Goal: Information Seeking & Learning: Compare options

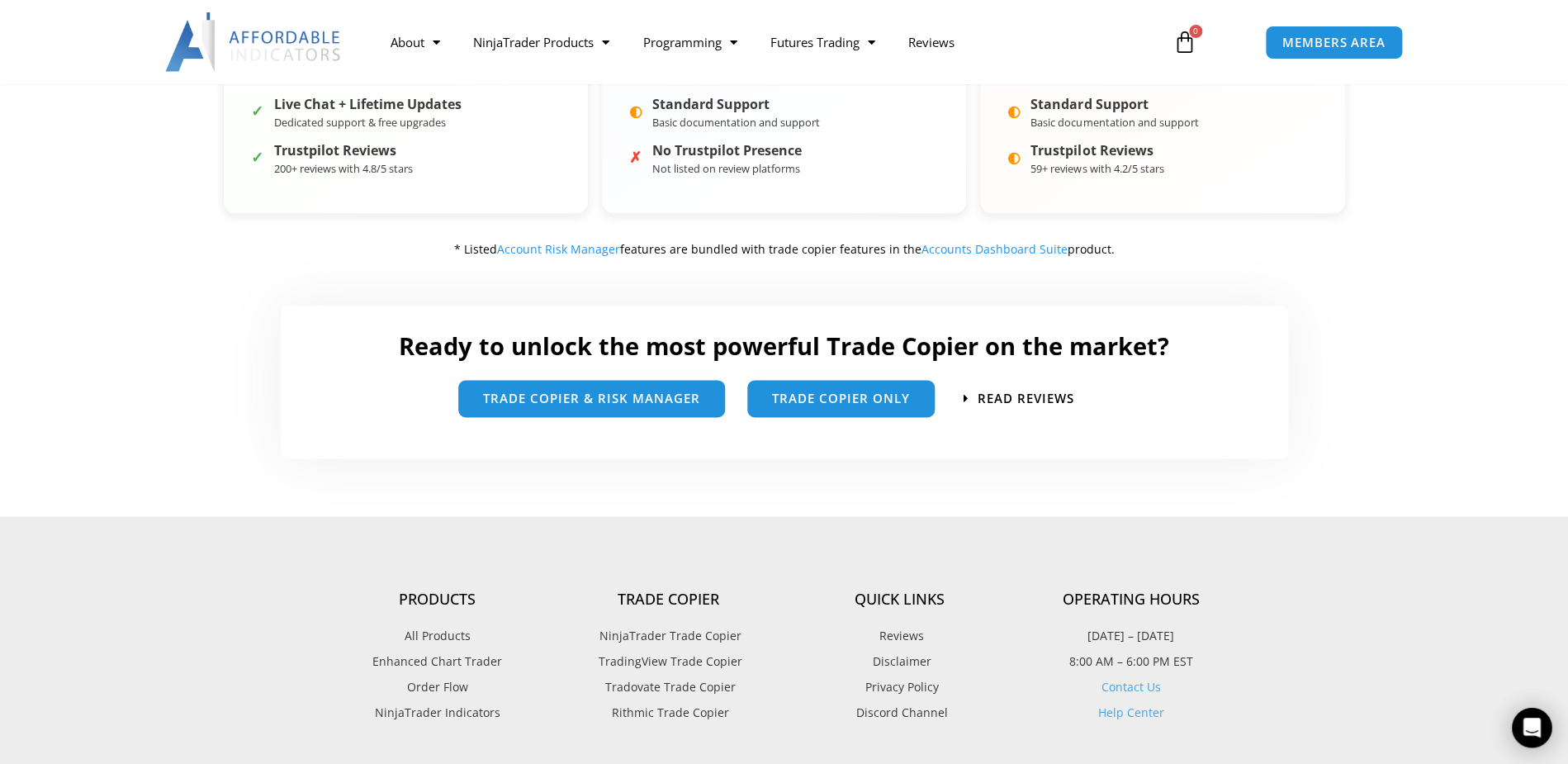
scroll to position [892, 0]
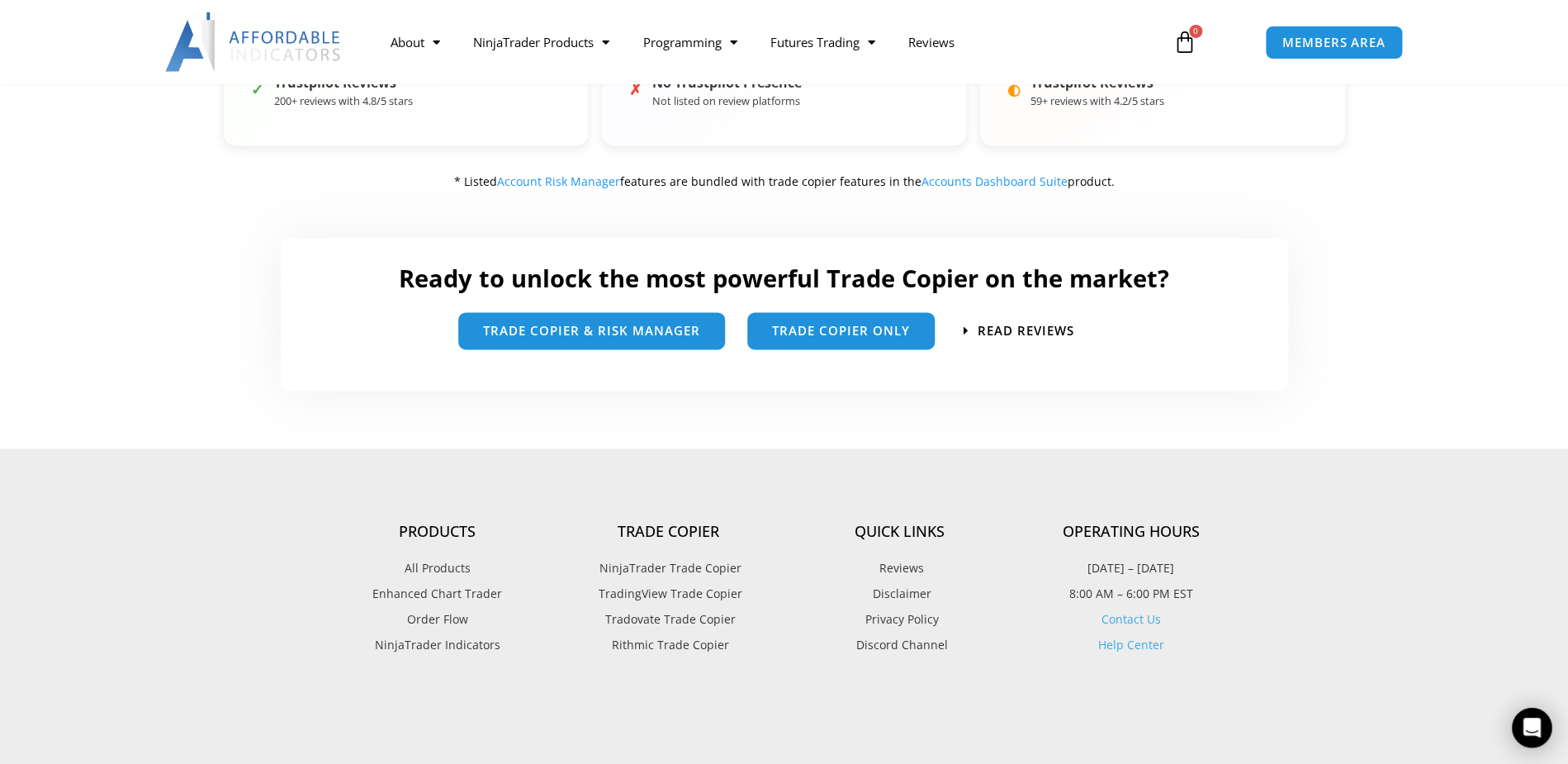
click at [713, 567] on span "NinjaTrader Trade Copier" at bounding box center [668, 567] width 146 height 22
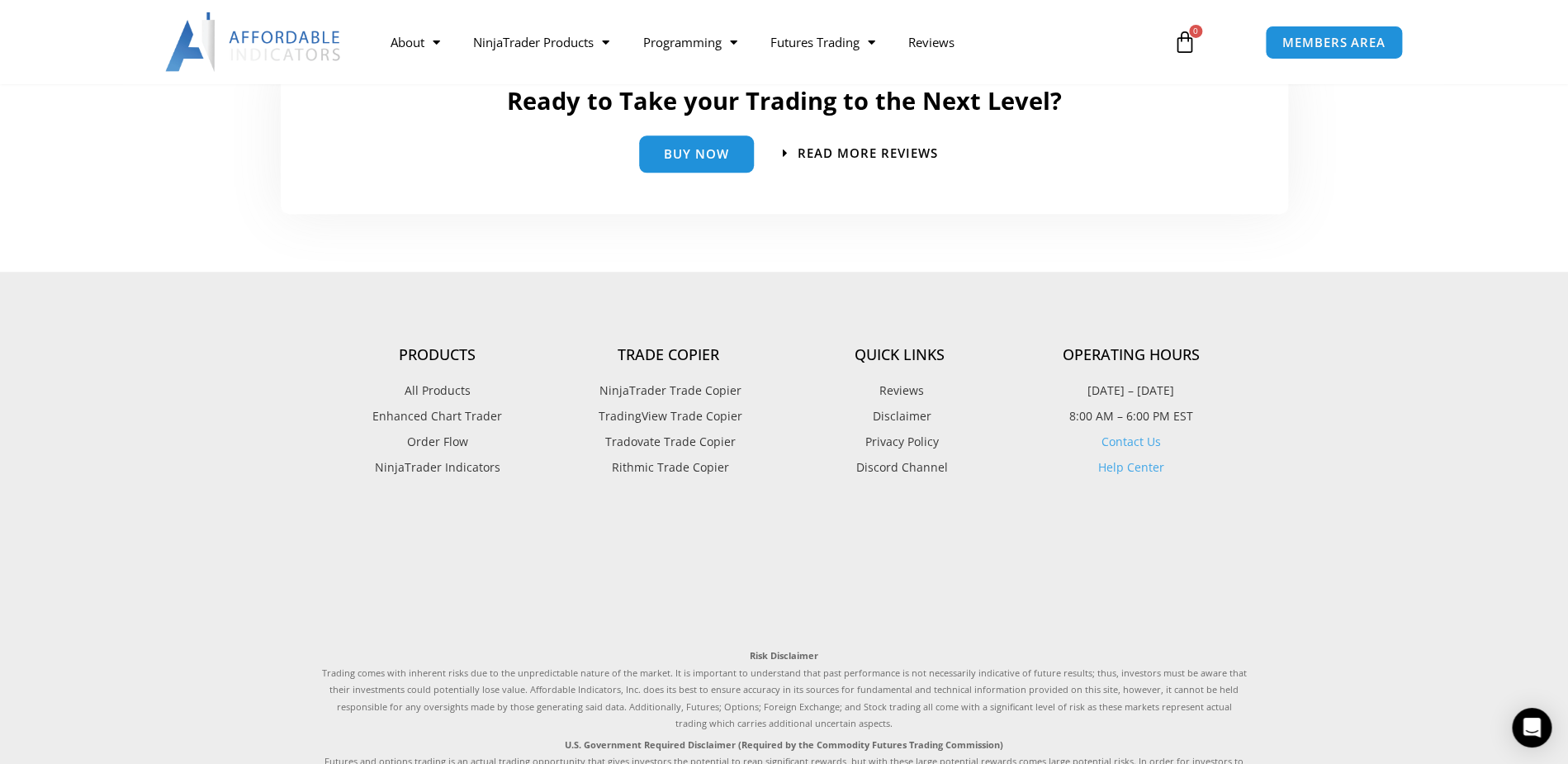
scroll to position [3863, 0]
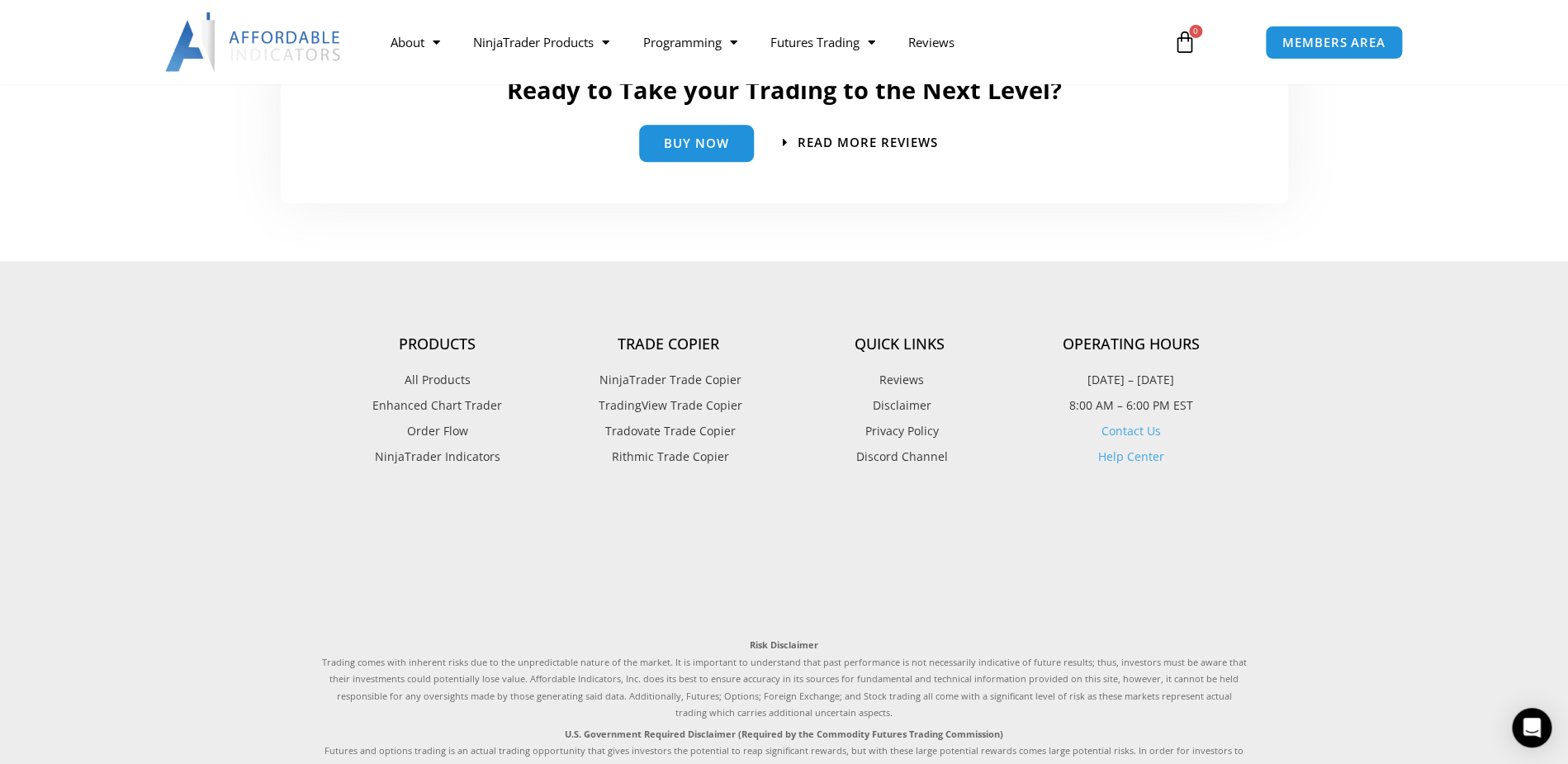
click at [426, 369] on span "All Products" at bounding box center [438, 379] width 66 height 22
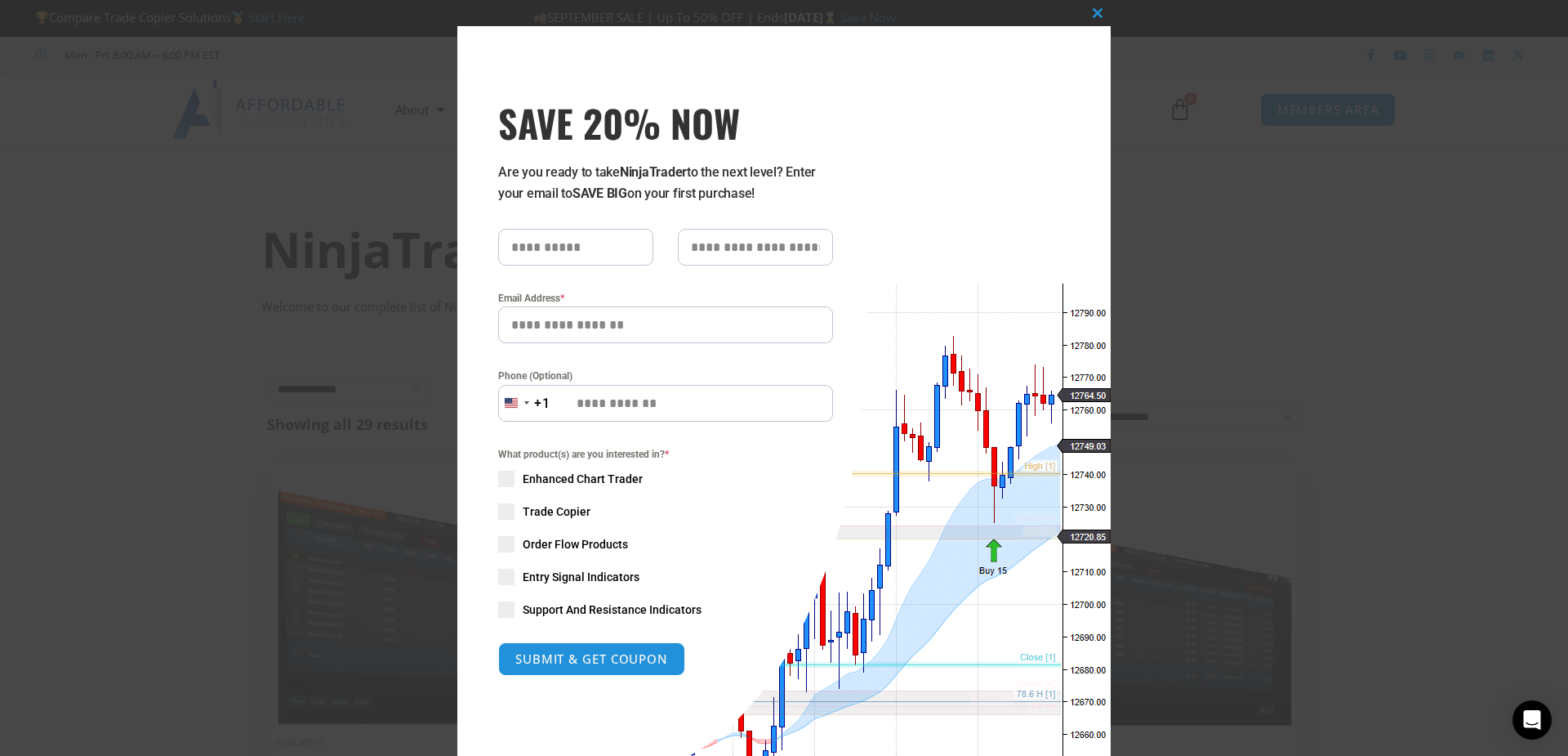
click at [11, 124] on div "Close this module SAVE 20% NOW Are you ready to take NinjaTrader to the next le…" at bounding box center [784, 378] width 1568 height 756
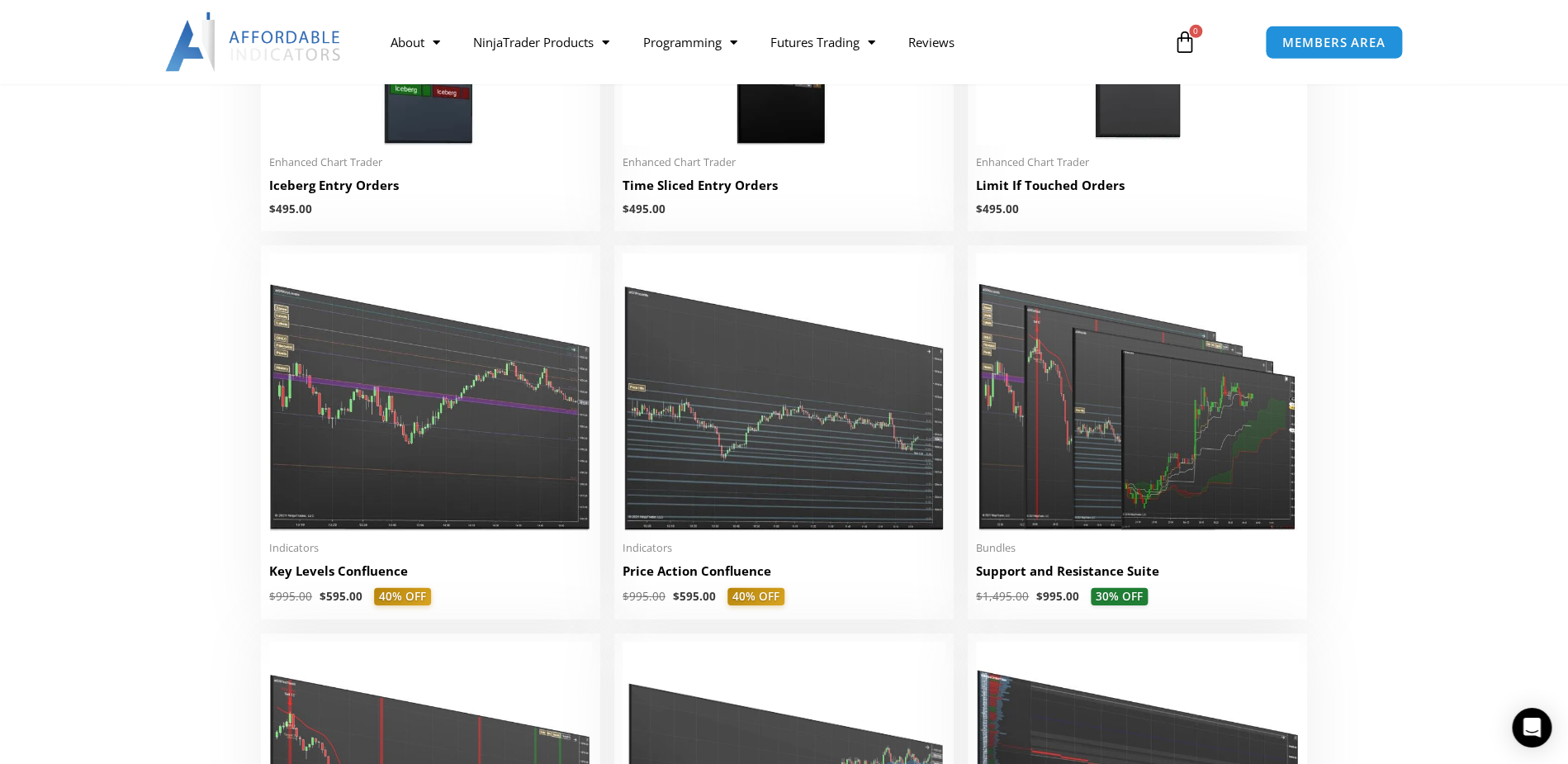
scroll to position [2080, 0]
